Goal: Check status: Check status

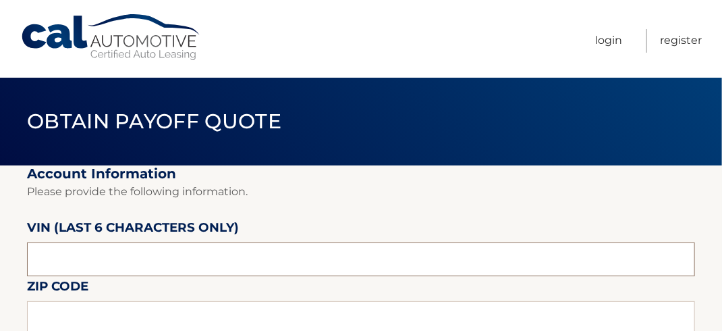
click at [200, 259] on input "text" at bounding box center [361, 259] width 668 height 34
type input "661204"
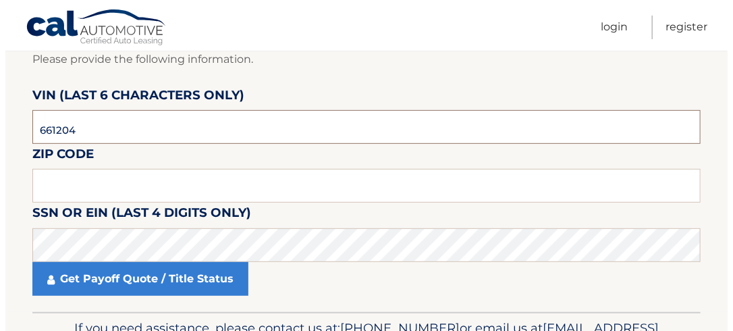
scroll to position [135, 0]
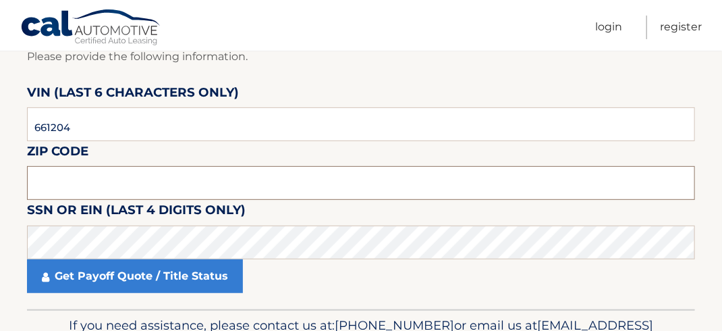
click at [74, 182] on input "text" at bounding box center [361, 183] width 668 height 34
type input "08872"
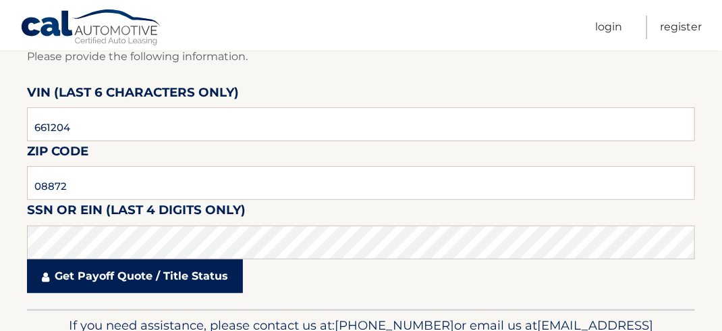
click at [147, 282] on link "Get Payoff Quote / Title Status" at bounding box center [135, 276] width 216 height 34
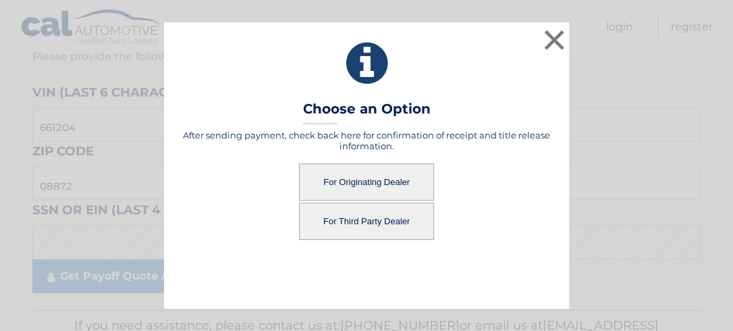
click at [357, 177] on button "For Originating Dealer" at bounding box center [366, 181] width 135 height 37
click at [354, 183] on button "For Originating Dealer" at bounding box center [366, 181] width 135 height 37
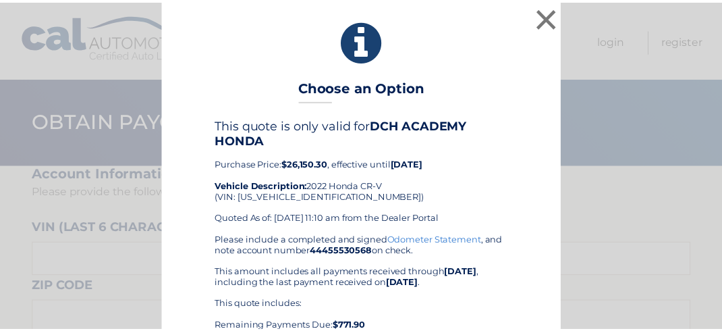
scroll to position [67, 0]
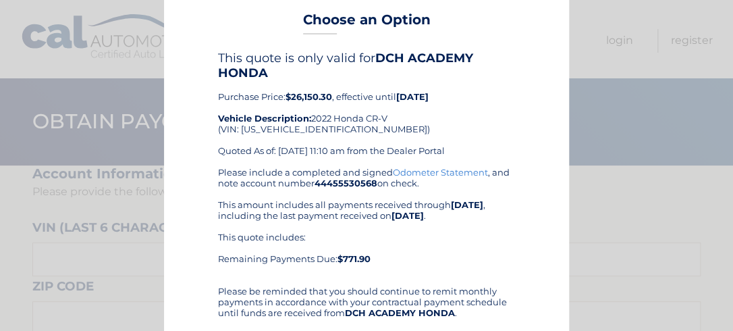
click at [594, 18] on div "× Choose an Option This quote is only valid for DCH ACADEMY HONDA Purchase Pric…" at bounding box center [366, 242] width 722 height 618
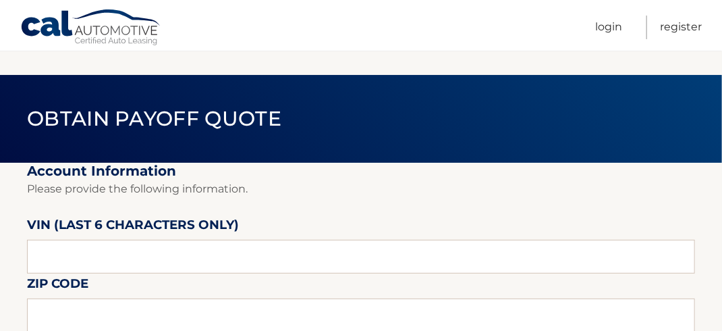
scroll to position [0, 0]
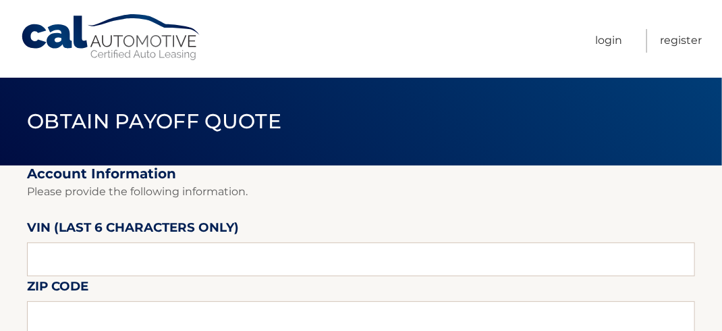
click at [506, 47] on nav "Menu Login Register" at bounding box center [457, 39] width 489 height 78
